Goal: Information Seeking & Learning: Learn about a topic

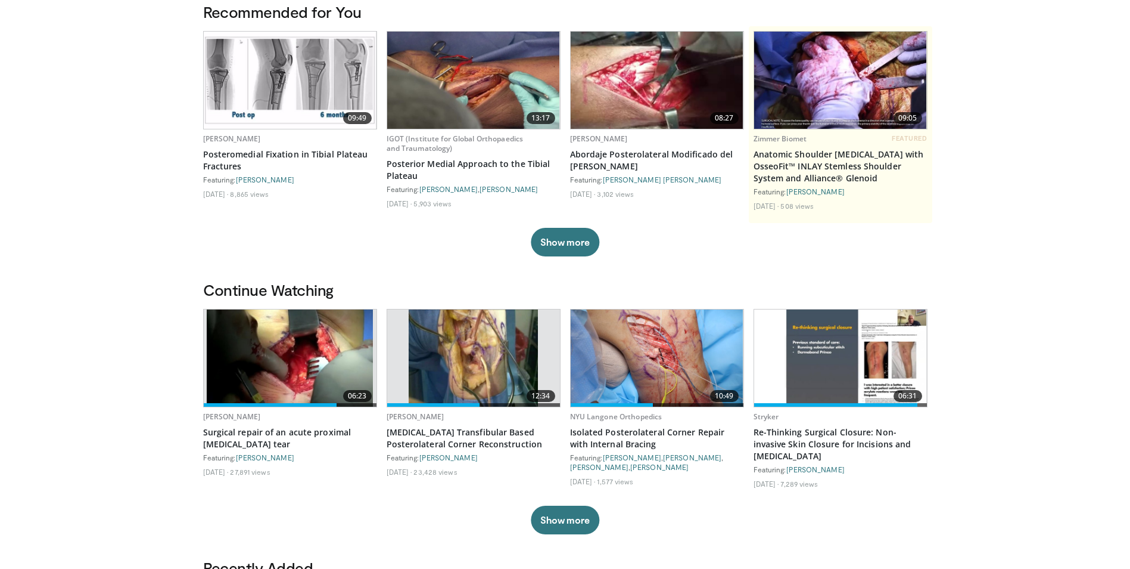
scroll to position [119, 0]
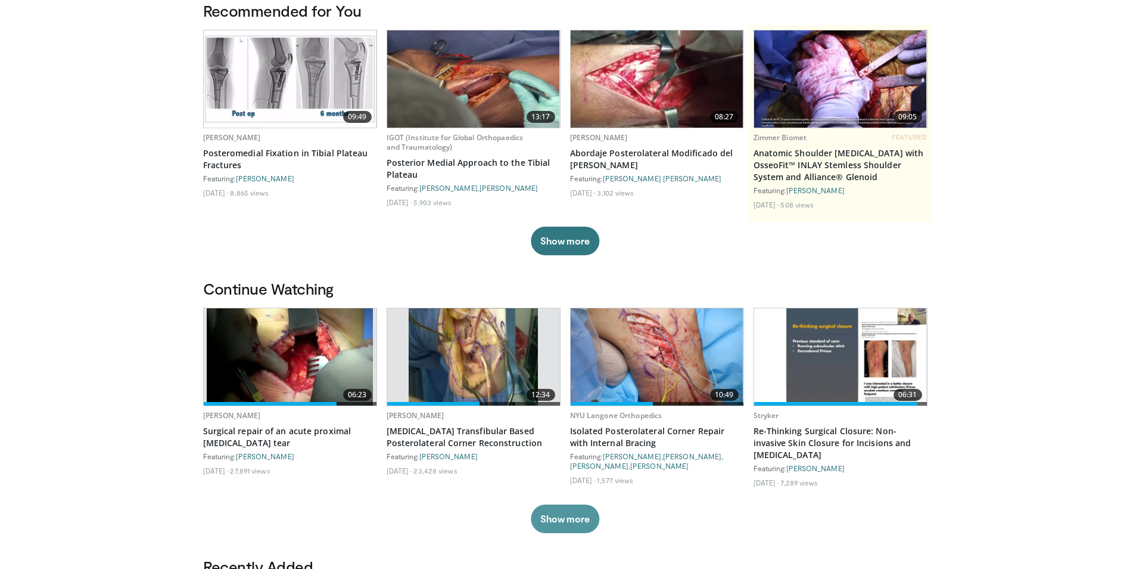
click at [591, 512] on button "Show more" at bounding box center [565, 518] width 69 height 29
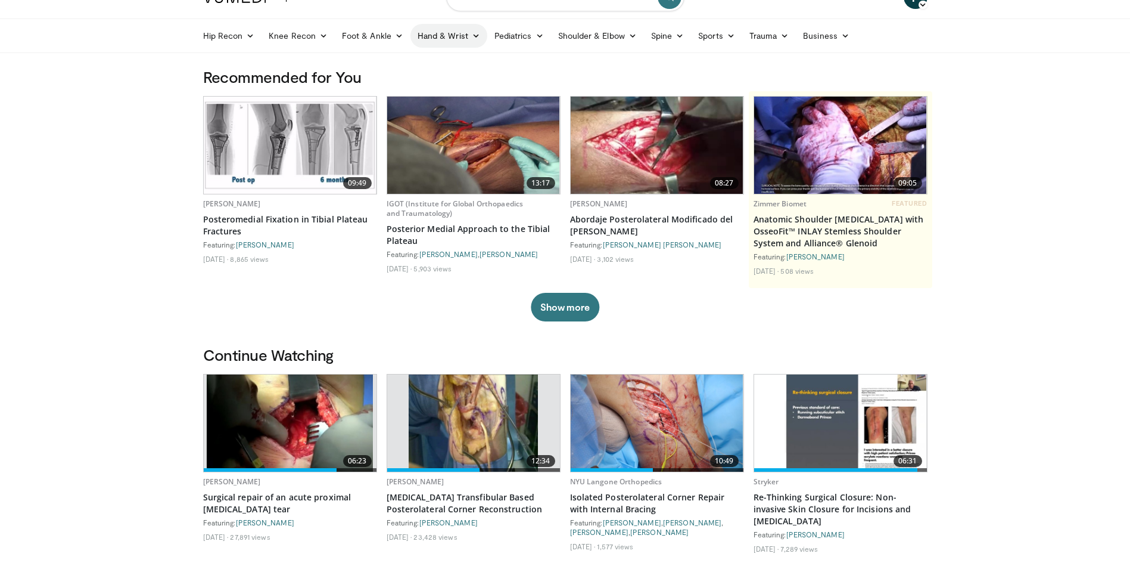
scroll to position [0, 0]
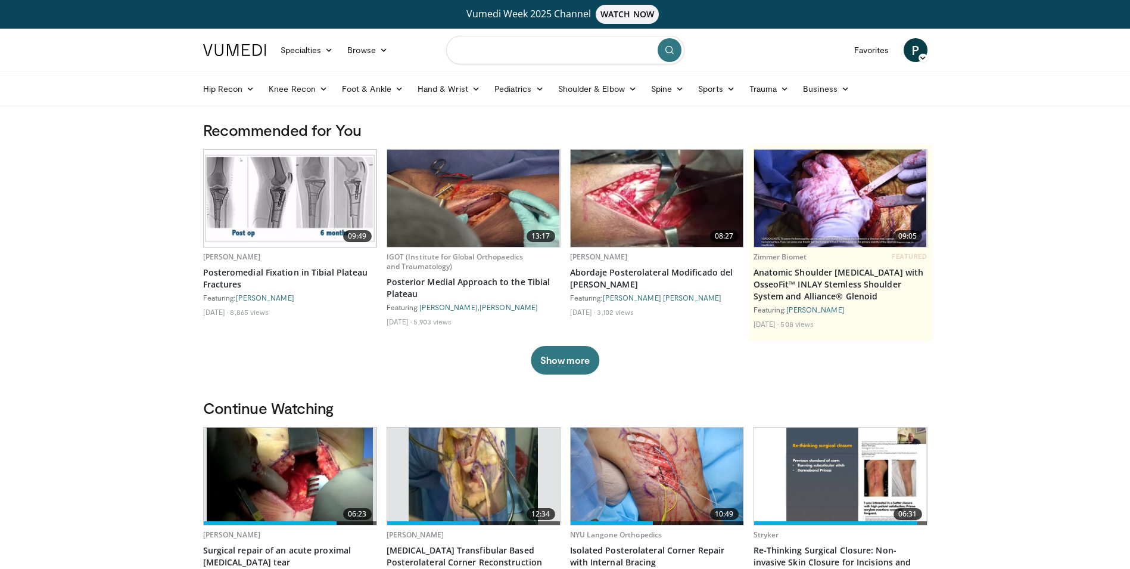
click at [472, 45] on input "Search topics, interventions" at bounding box center [565, 50] width 238 height 29
type input "**********"
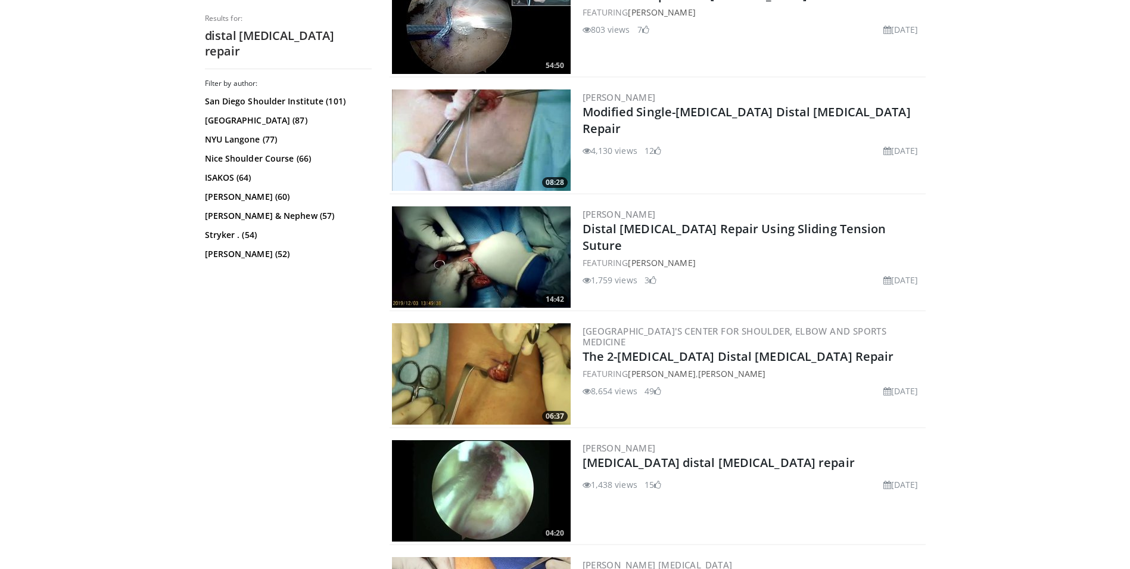
scroll to position [1549, 0]
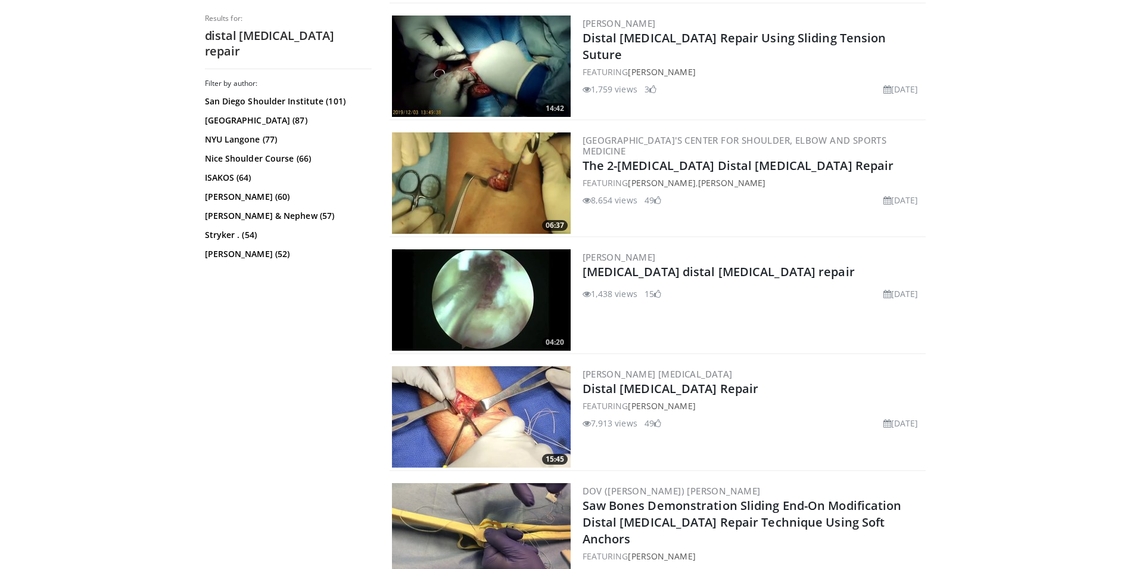
click at [448, 408] on img at bounding box center [481, 416] width 179 height 101
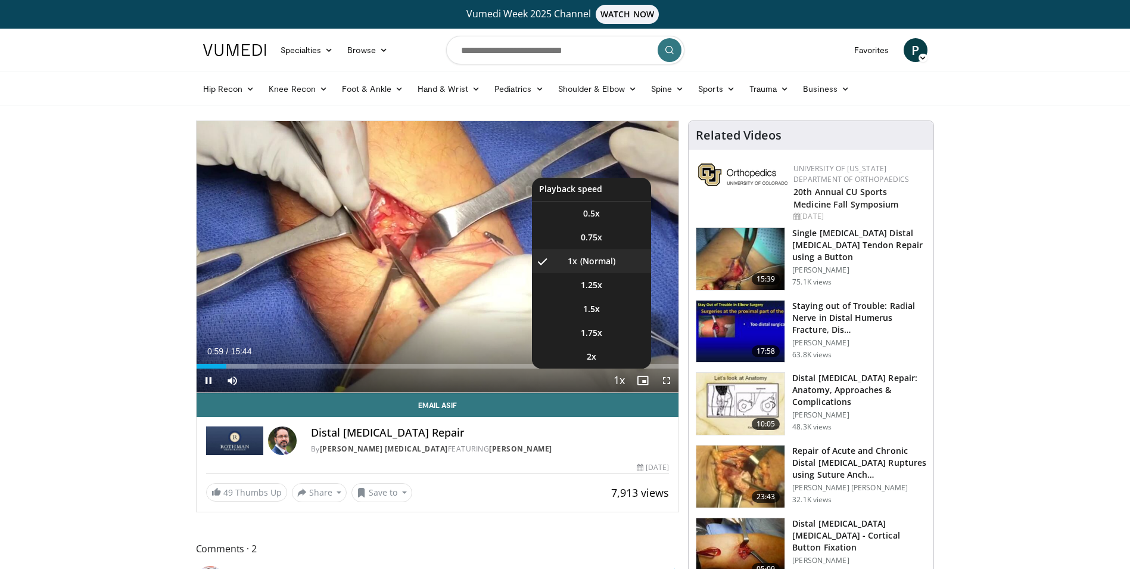
click at [620, 379] on span "Video Player" at bounding box center [619, 381] width 17 height 24
click at [621, 382] on span "Video Player" at bounding box center [619, 381] width 17 height 24
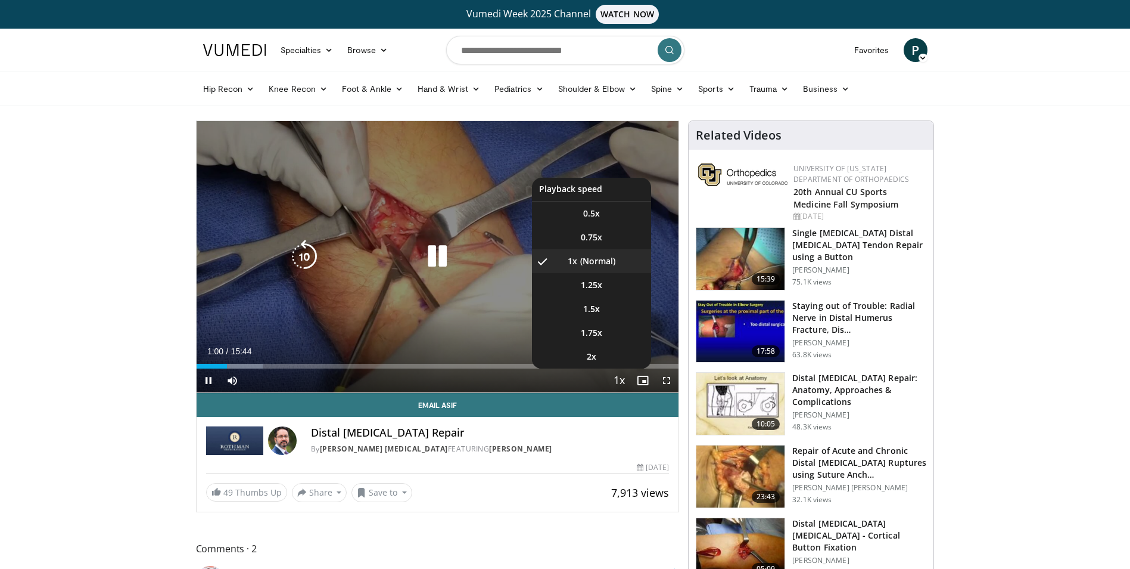
click at [622, 381] on span "Video Player" at bounding box center [619, 381] width 17 height 24
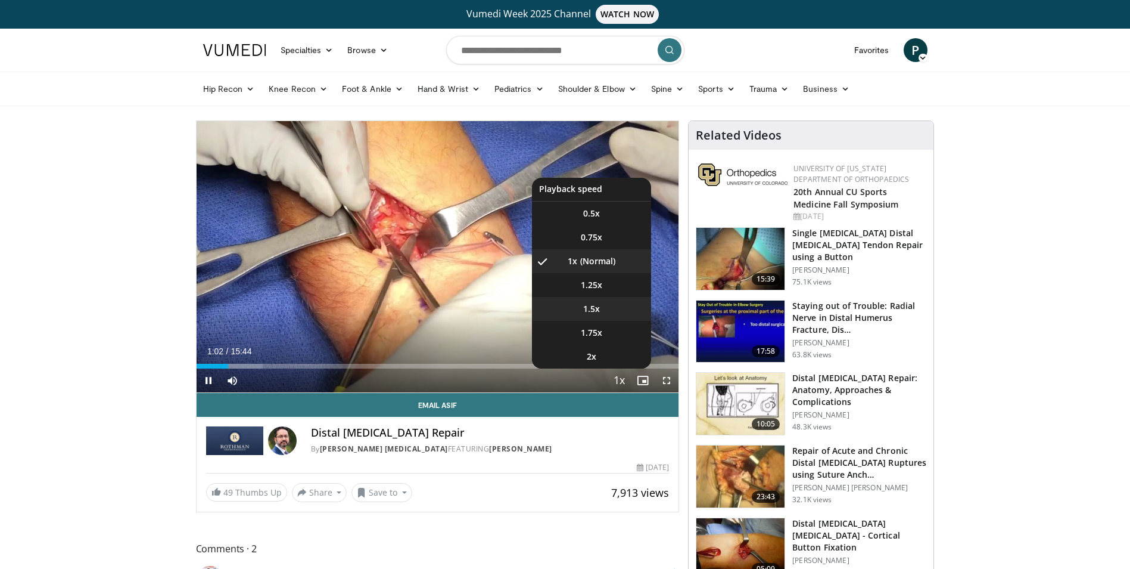
click at [614, 312] on li "1.5x" at bounding box center [591, 309] width 119 height 24
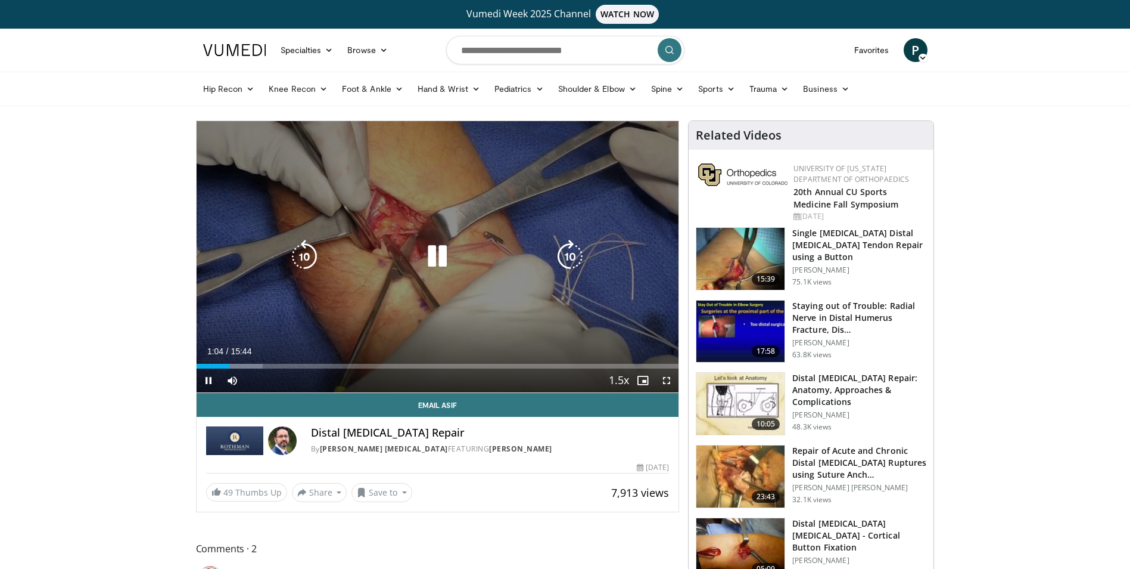
click at [372, 316] on div "10 seconds Tap to unmute" at bounding box center [438, 256] width 483 height 271
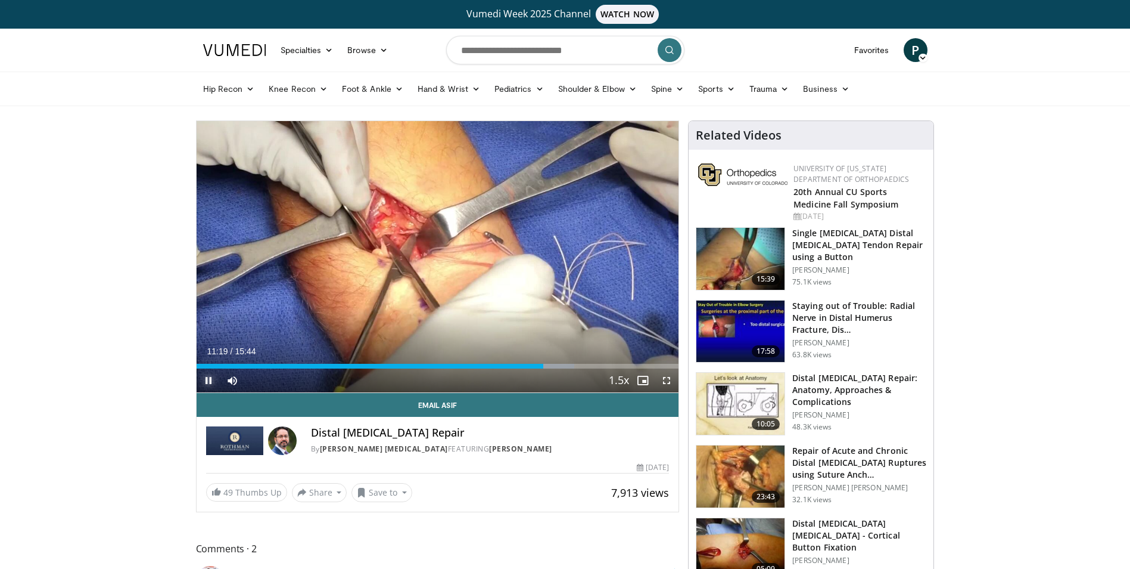
click at [203, 377] on span "Video Player" at bounding box center [209, 380] width 24 height 24
